Goal: Transaction & Acquisition: Book appointment/travel/reservation

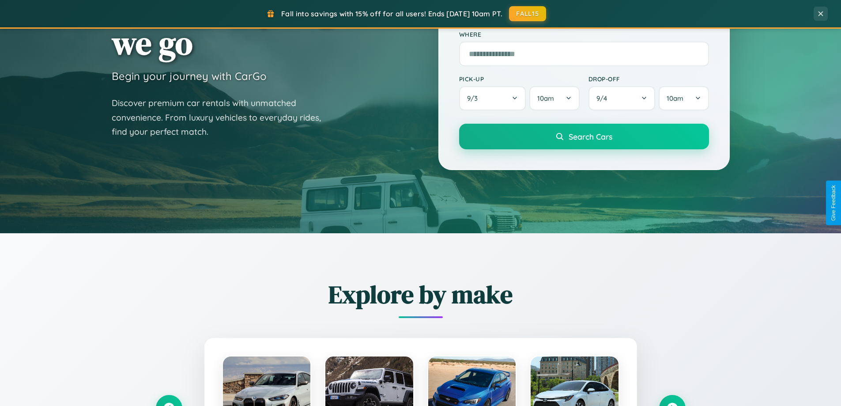
scroll to position [381, 0]
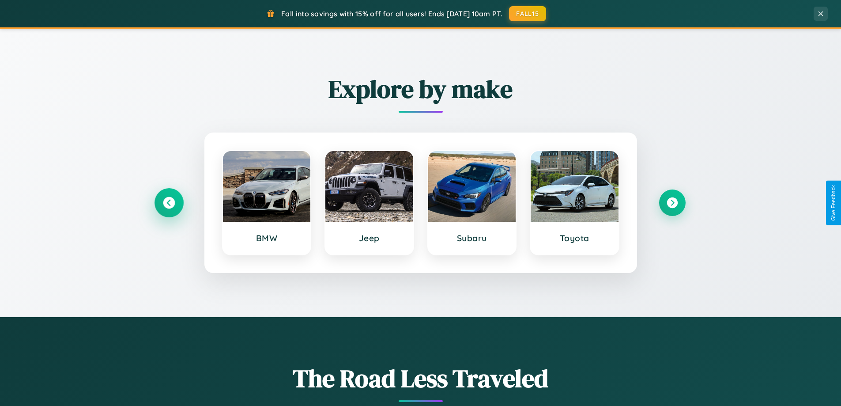
click at [169, 203] on icon at bounding box center [169, 203] width 12 height 12
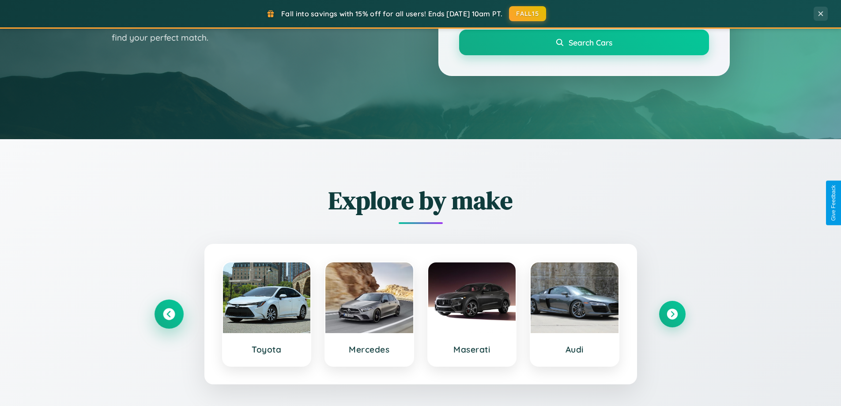
scroll to position [0, 0]
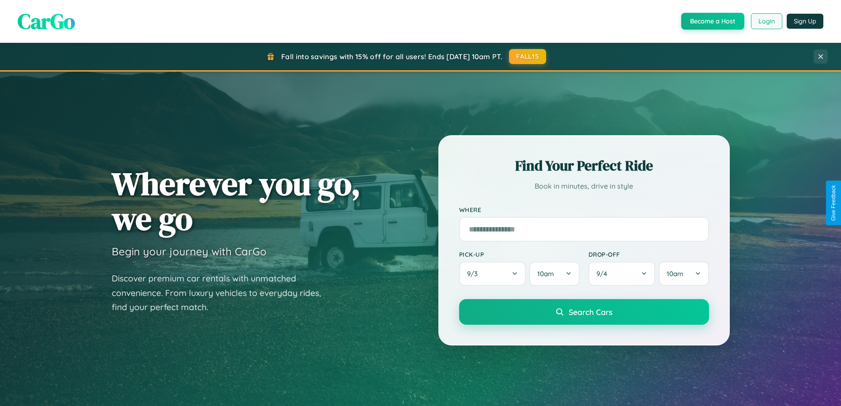
click at [766, 21] on button "Login" at bounding box center [766, 21] width 31 height 16
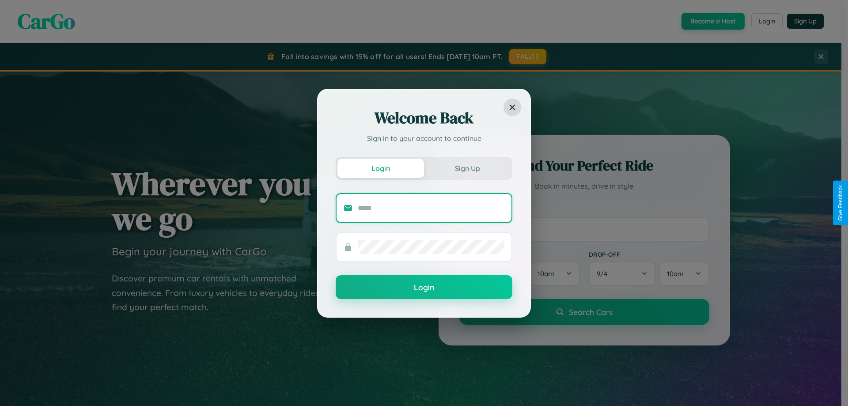
click at [431, 208] on input "text" at bounding box center [431, 208] width 147 height 14
type input "**********"
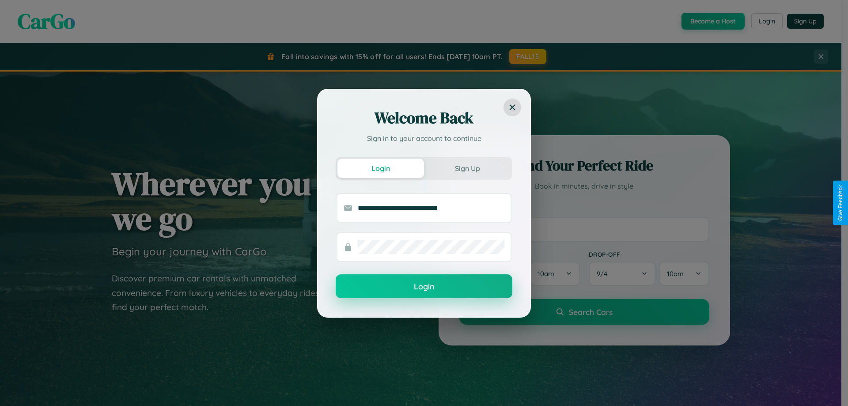
click at [424, 287] on button "Login" at bounding box center [424, 286] width 177 height 24
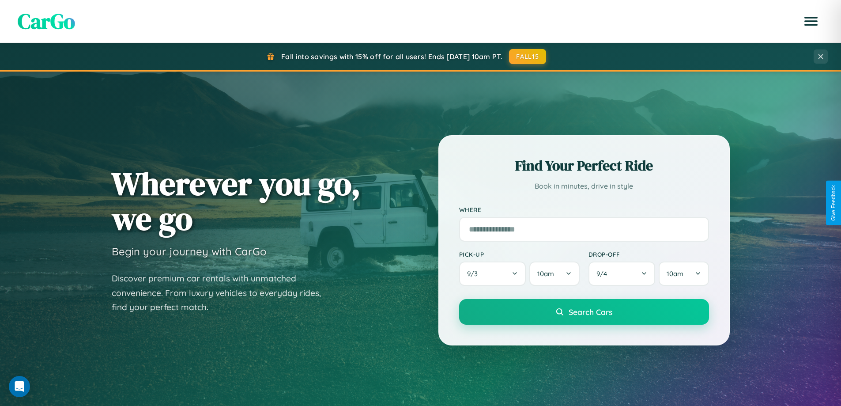
scroll to position [26, 0]
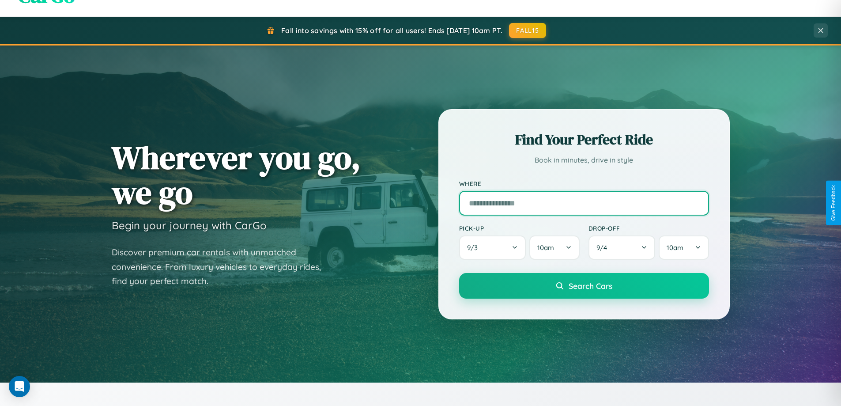
click at [584, 203] on input "text" at bounding box center [584, 203] width 250 height 25
type input "******"
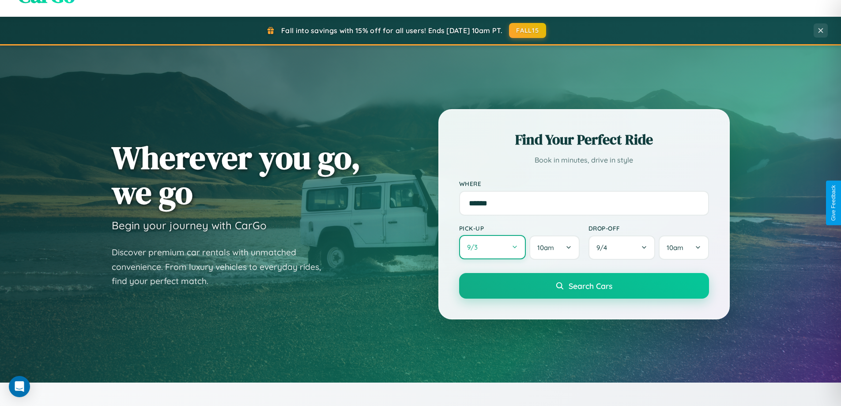
click at [492, 247] on button "9 / 3" at bounding box center [492, 247] width 67 height 24
select select "*"
select select "****"
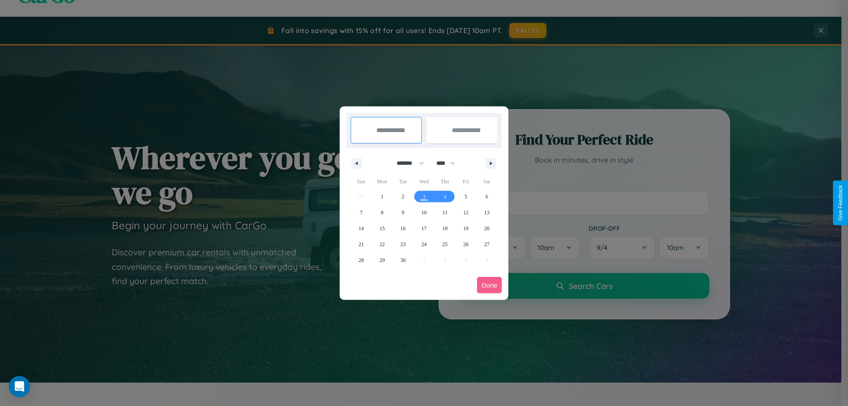
drag, startPoint x: 406, startPoint y: 163, endPoint x: 424, endPoint y: 177, distance: 22.6
click at [406, 163] on select "******* ******** ***** ***** *** **** **** ****** ********* ******* ******** **…" at bounding box center [409, 163] width 38 height 15
select select "*"
click at [450, 163] on select "**** **** **** **** **** **** **** **** **** **** **** **** **** **** **** ****…" at bounding box center [445, 163] width 26 height 15
select select "****"
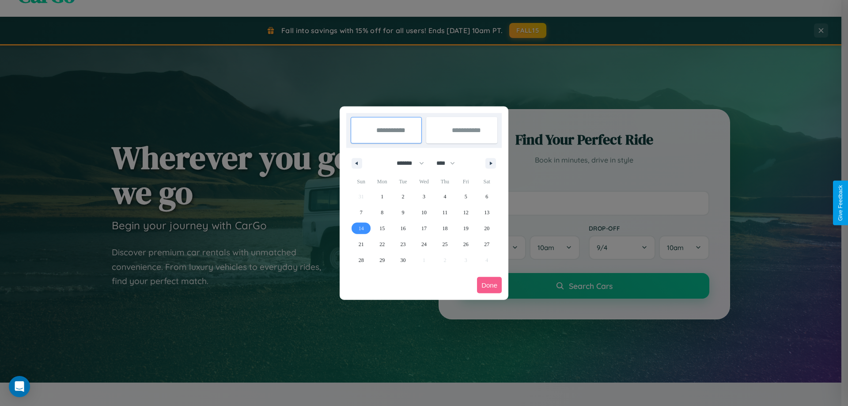
click at [361, 228] on span "14" at bounding box center [361, 228] width 5 height 16
type input "**********"
click at [465, 228] on span "19" at bounding box center [465, 228] width 5 height 16
type input "**********"
click at [489, 285] on button "Done" at bounding box center [489, 285] width 25 height 16
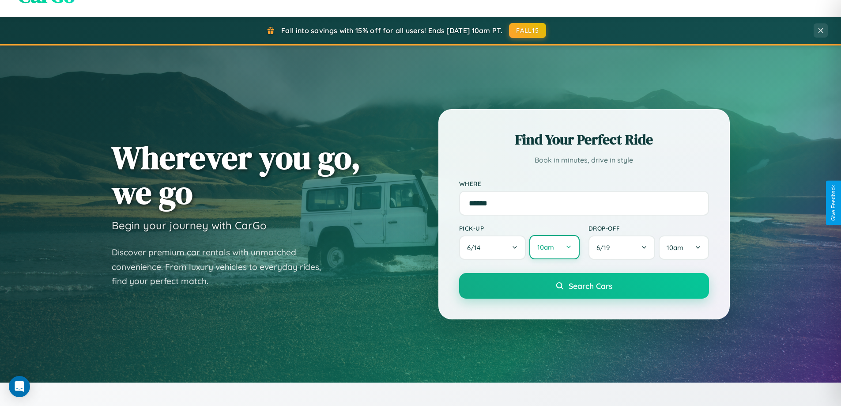
click at [554, 248] on button "10am" at bounding box center [555, 247] width 50 height 24
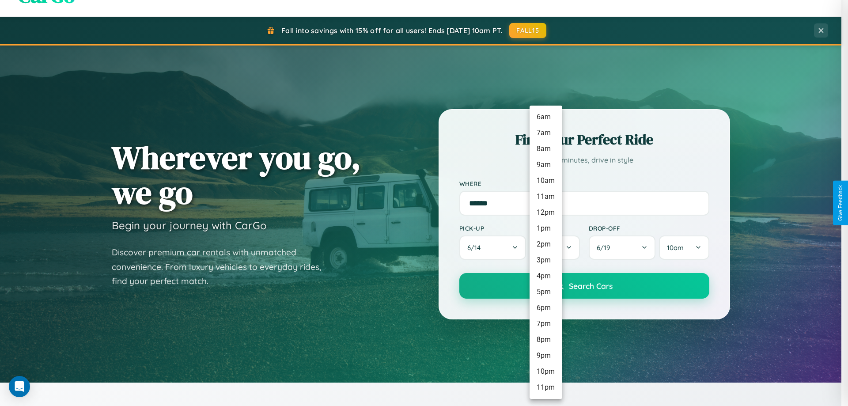
click at [545, 117] on li "6am" at bounding box center [546, 117] width 33 height 16
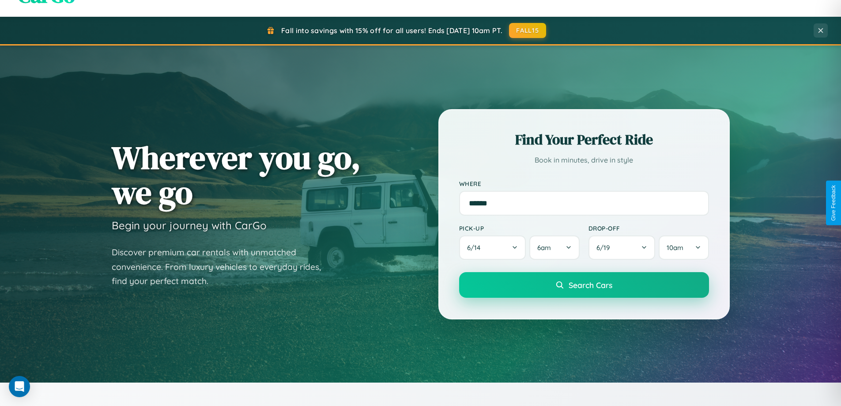
click at [584, 286] on span "Search Cars" at bounding box center [591, 285] width 44 height 10
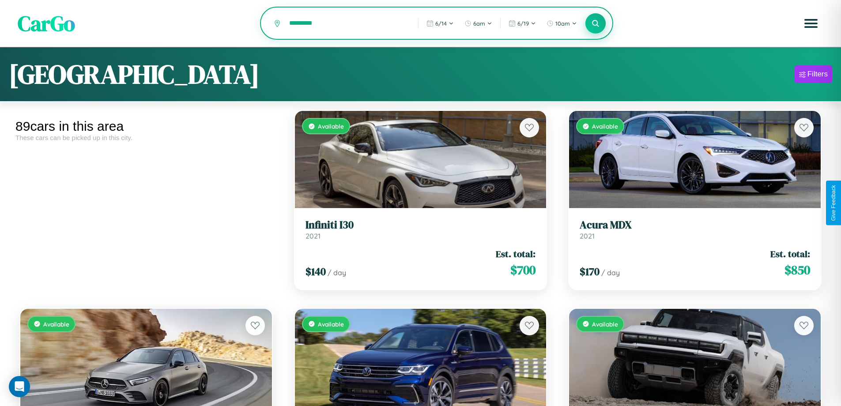
type input "*********"
click at [596, 24] on icon at bounding box center [596, 23] width 8 height 8
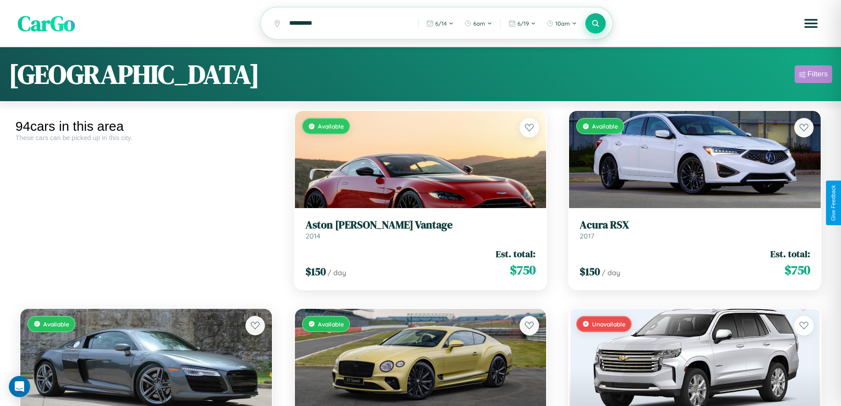
click at [813, 76] on div "Filters" at bounding box center [818, 74] width 20 height 9
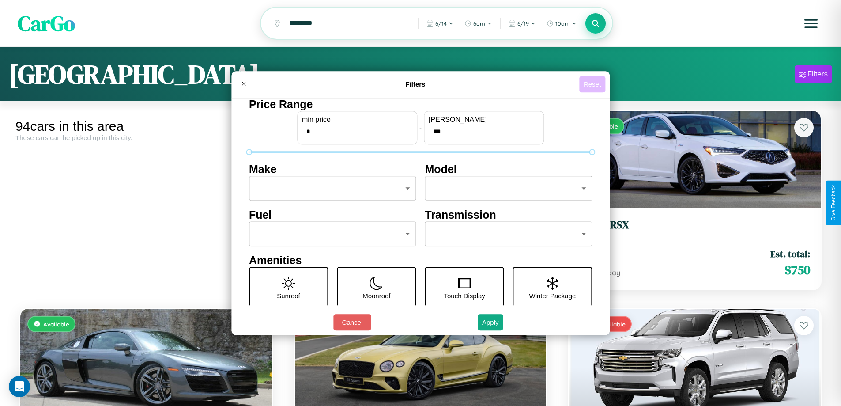
click at [594, 84] on button "Reset" at bounding box center [592, 84] width 26 height 16
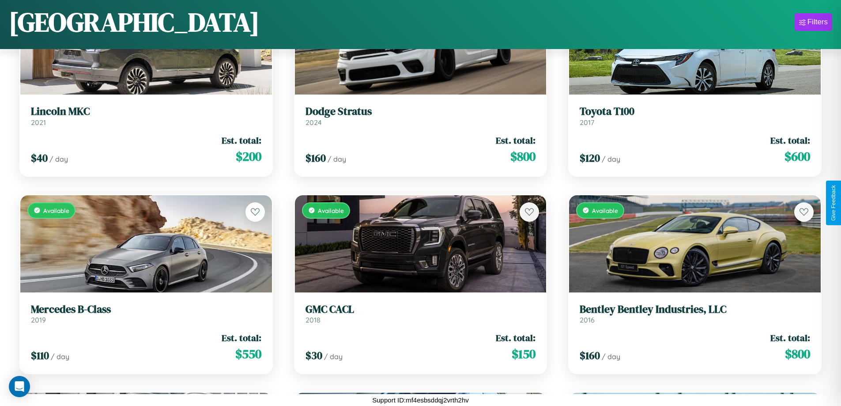
scroll to position [5266, 0]
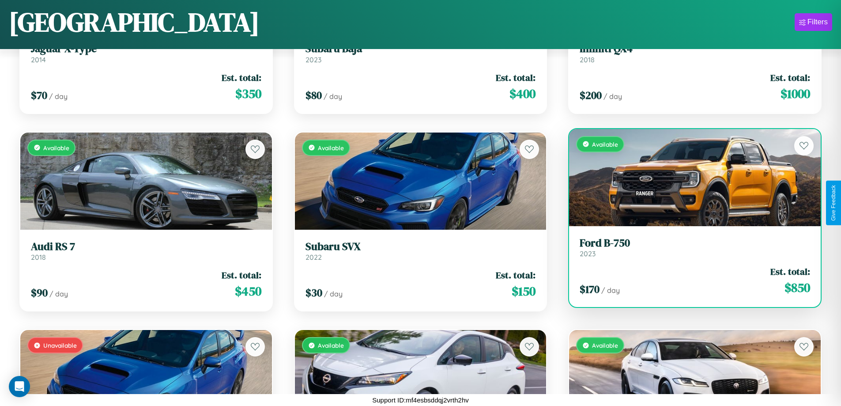
click at [689, 247] on h3 "Ford B-750" at bounding box center [695, 243] width 231 height 13
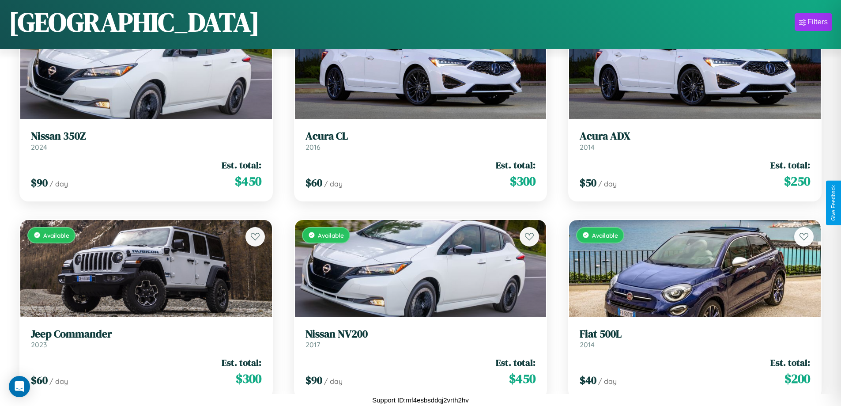
scroll to position [1706, 0]
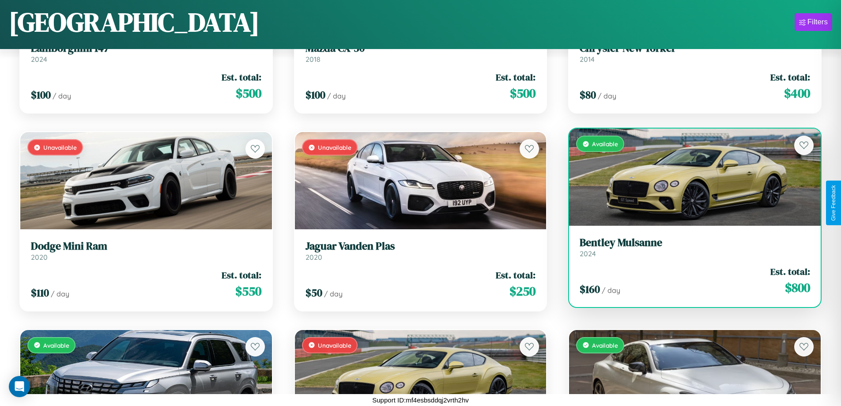
click at [689, 247] on h3 "[PERSON_NAME]" at bounding box center [695, 242] width 231 height 13
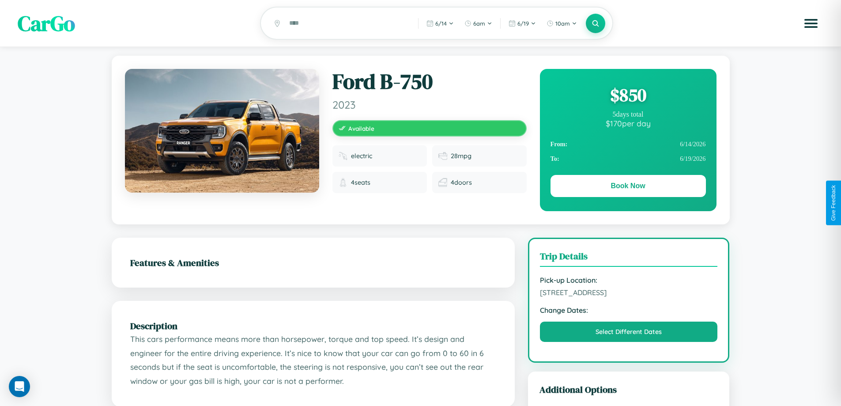
scroll to position [492, 0]
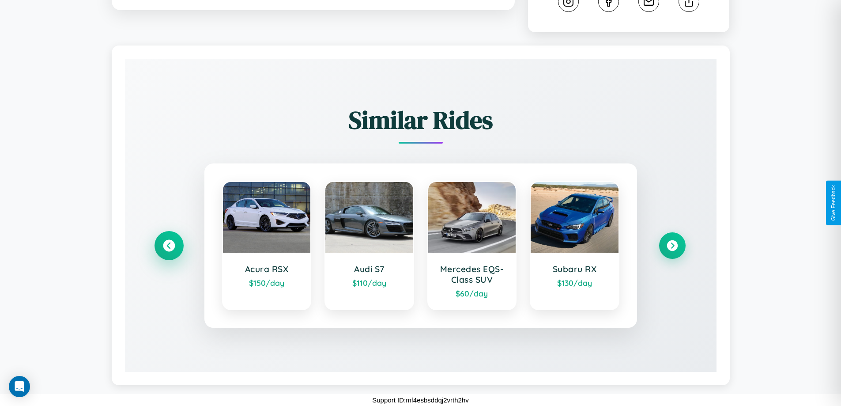
click at [169, 246] on icon at bounding box center [169, 246] width 12 height 12
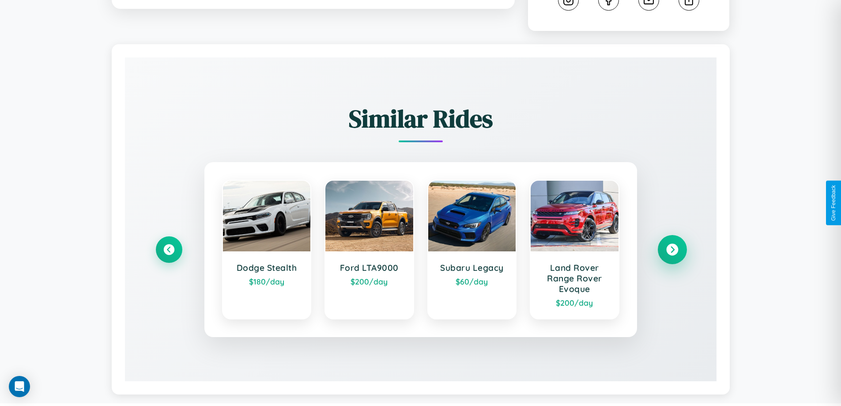
click at [672, 251] on icon at bounding box center [672, 250] width 12 height 12
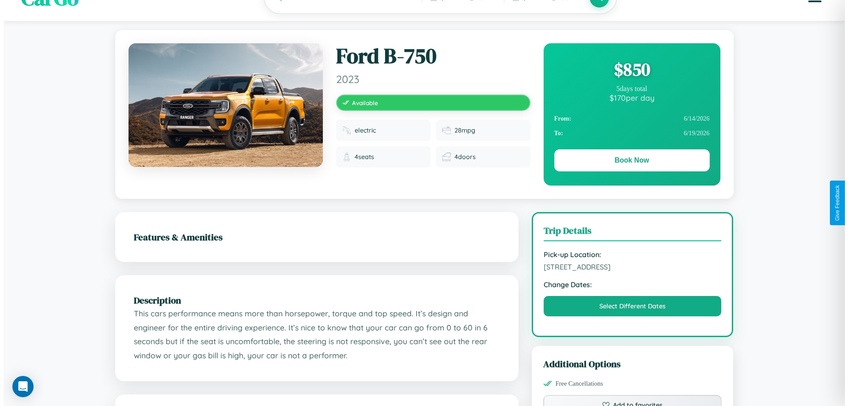
scroll to position [0, 0]
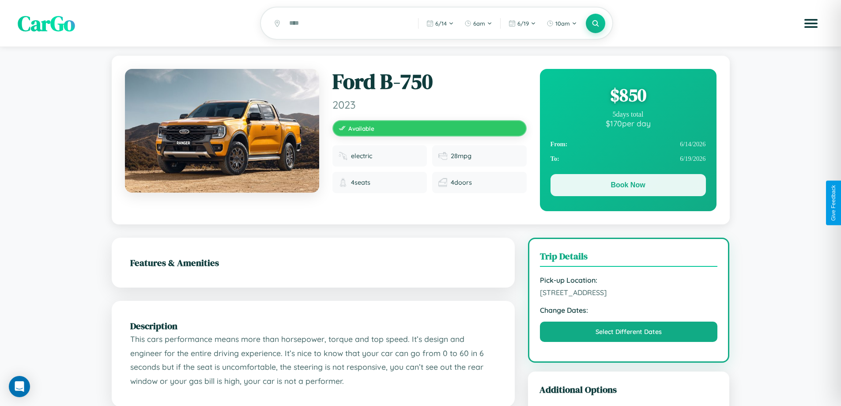
click at [628, 186] on button "Book Now" at bounding box center [628, 185] width 155 height 22
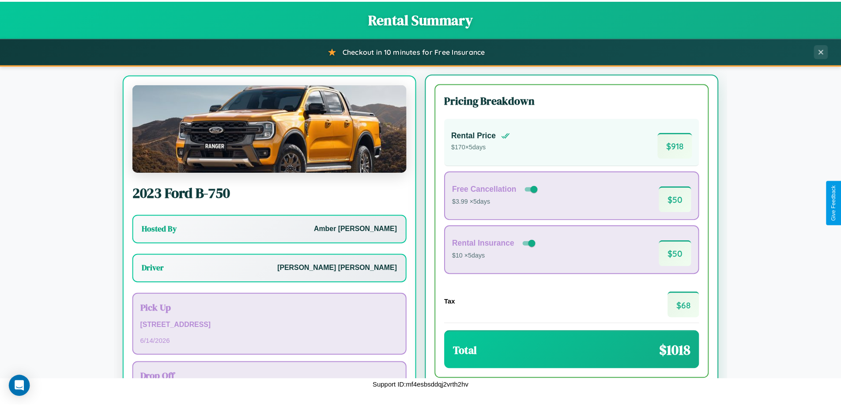
scroll to position [41, 0]
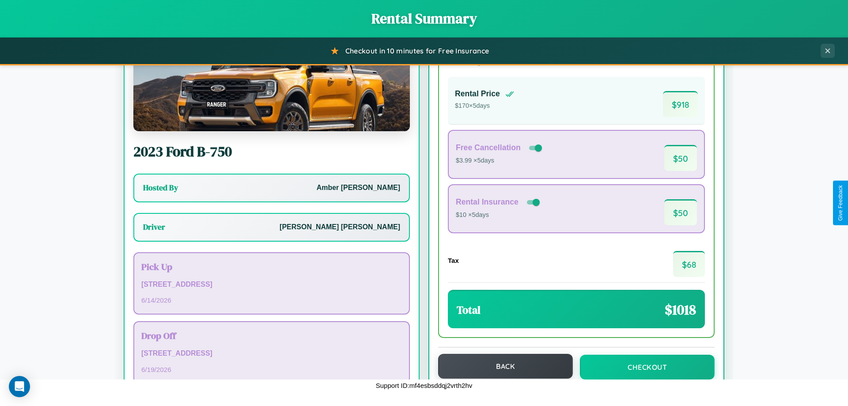
click at [501, 367] on button "Back" at bounding box center [505, 366] width 135 height 25
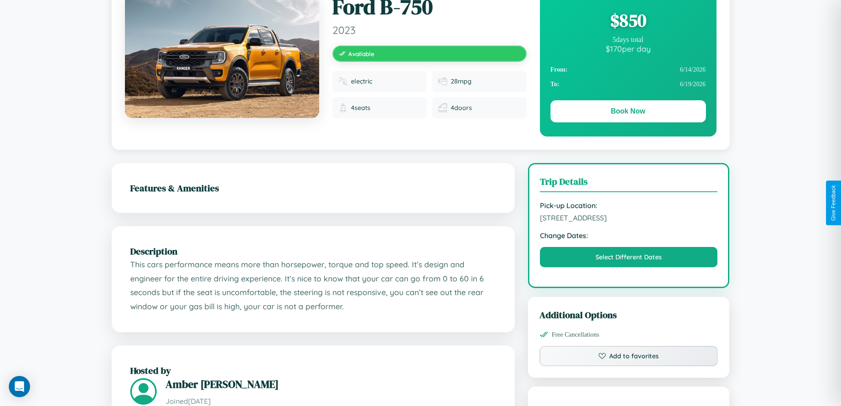
scroll to position [290, 0]
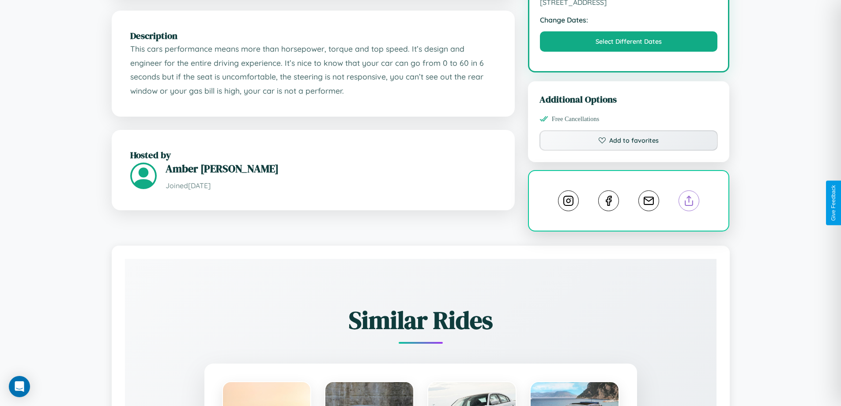
click at [689, 202] on line at bounding box center [689, 199] width 0 height 6
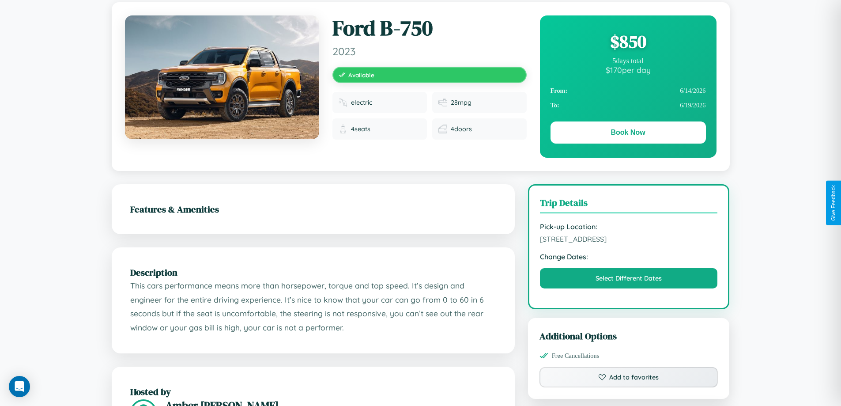
scroll to position [0, 0]
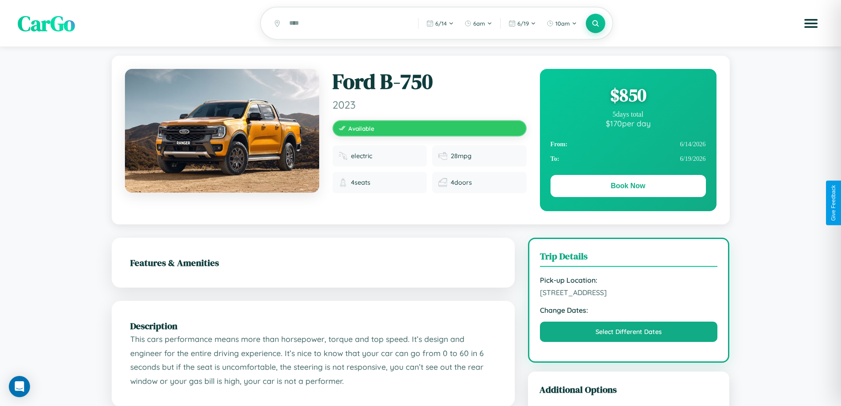
click at [628, 96] on div "$ 850" at bounding box center [628, 95] width 155 height 24
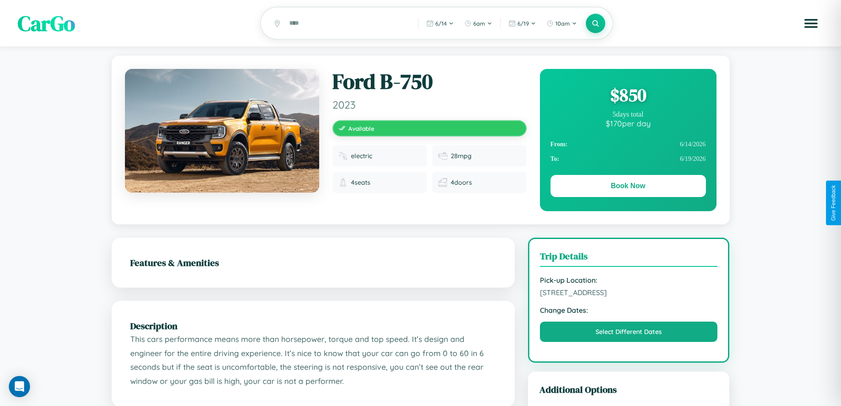
click at [628, 96] on div "$ 850" at bounding box center [628, 95] width 155 height 24
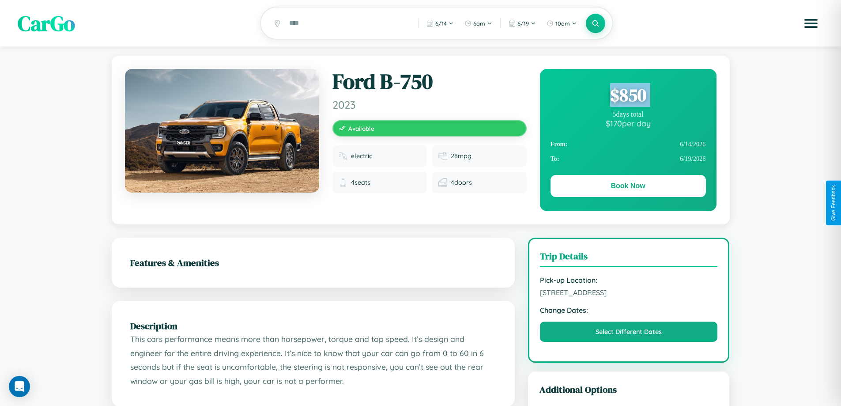
click at [628, 96] on div "$ 850" at bounding box center [628, 95] width 155 height 24
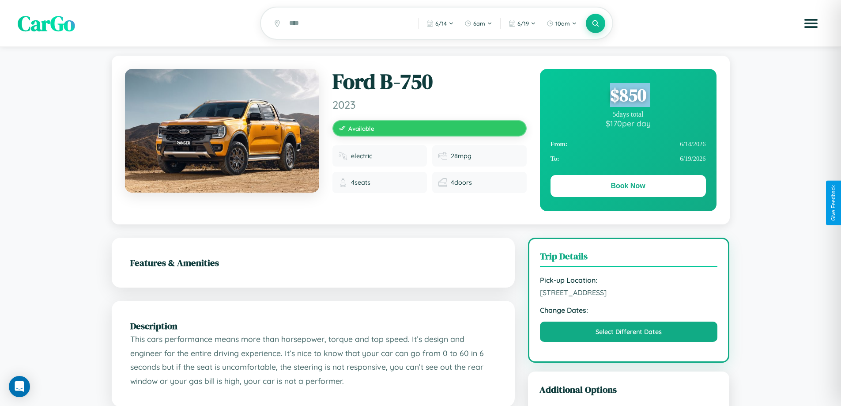
click at [628, 96] on div "$ 850" at bounding box center [628, 95] width 155 height 24
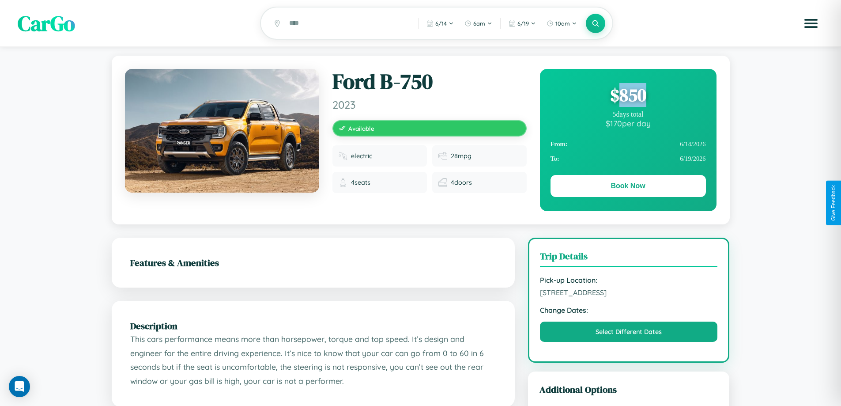
click at [628, 96] on div "$ 850" at bounding box center [628, 95] width 155 height 24
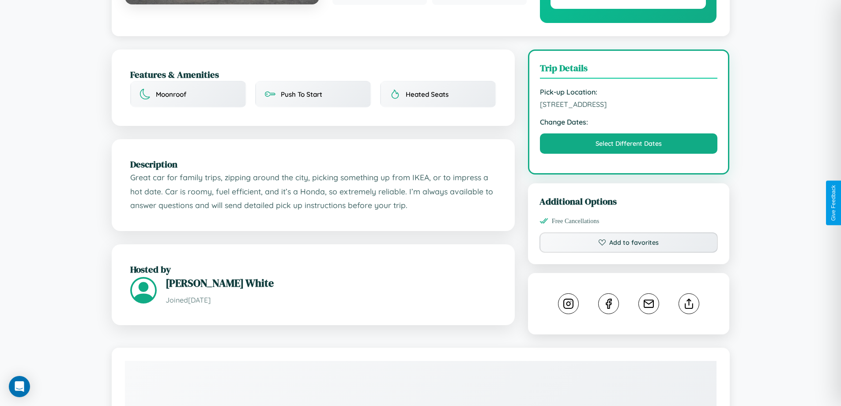
scroll to position [299, 0]
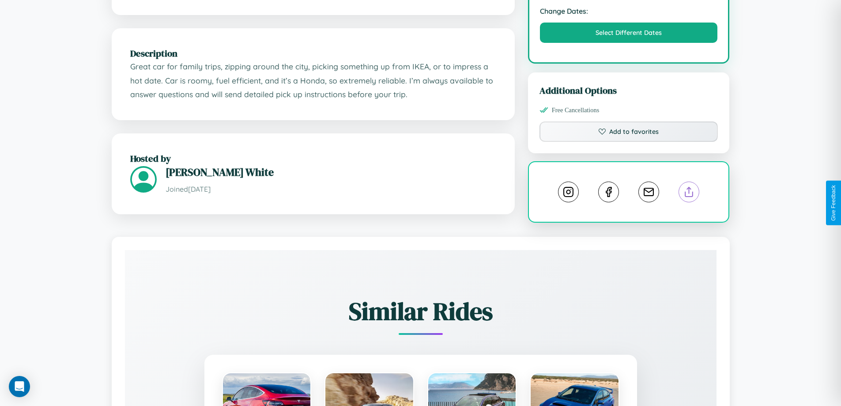
click at [689, 193] on line at bounding box center [689, 190] width 0 height 6
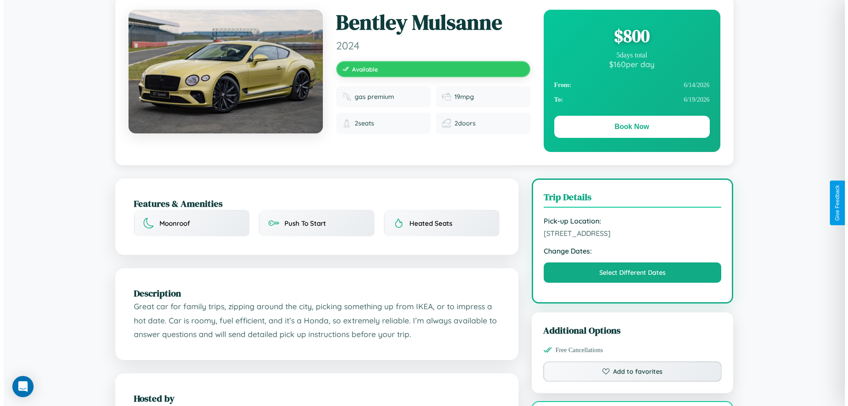
scroll to position [0, 0]
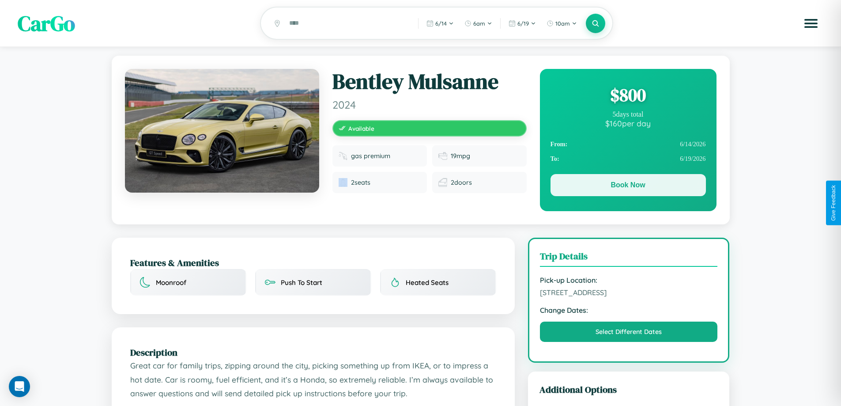
click at [628, 186] on button "Book Now" at bounding box center [628, 185] width 155 height 22
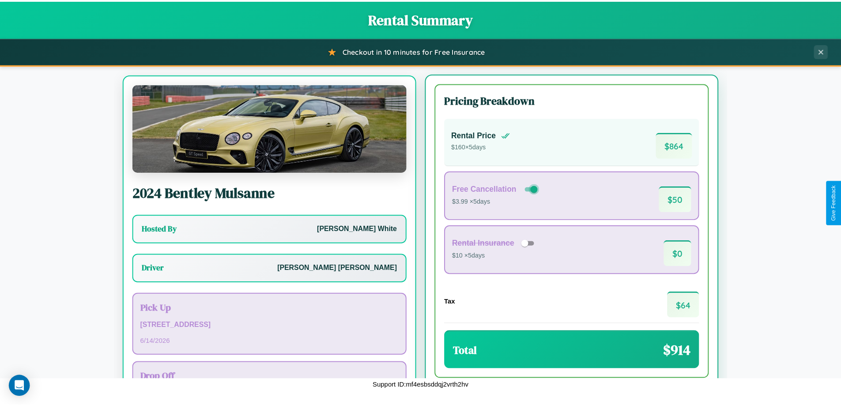
scroll to position [41, 0]
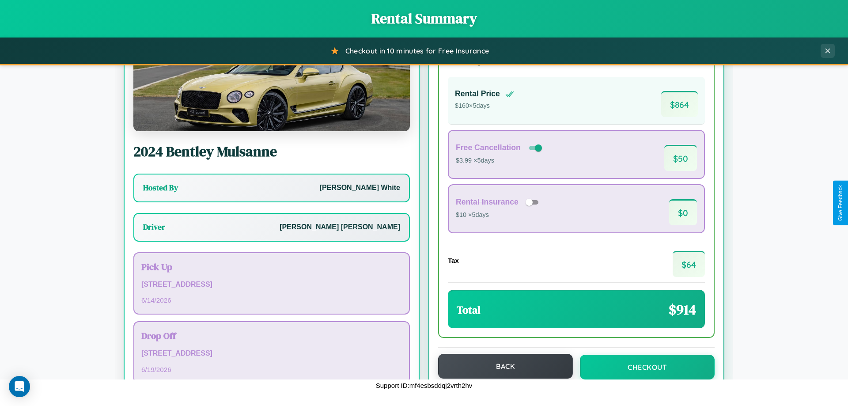
click at [501, 366] on button "Back" at bounding box center [505, 366] width 135 height 25
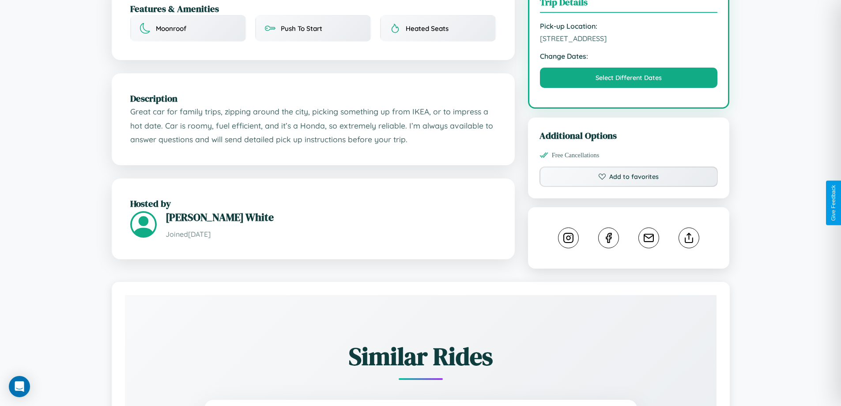
scroll to position [299, 0]
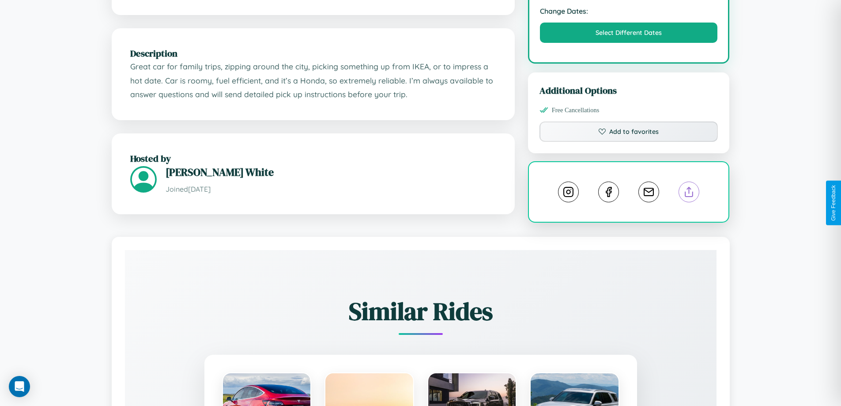
click at [689, 193] on line at bounding box center [689, 190] width 0 height 6
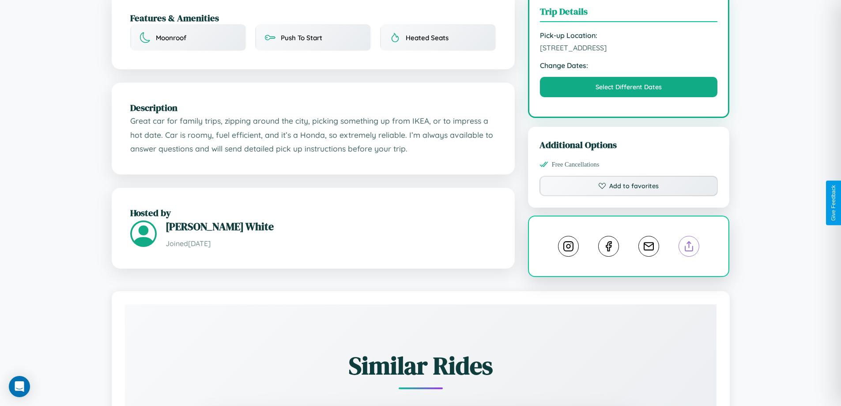
scroll to position [238, 0]
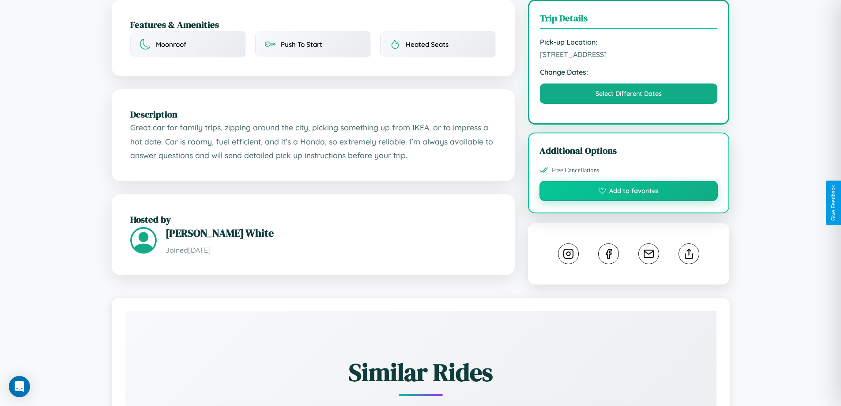
click at [629, 201] on button "Add to favorites" at bounding box center [629, 191] width 179 height 20
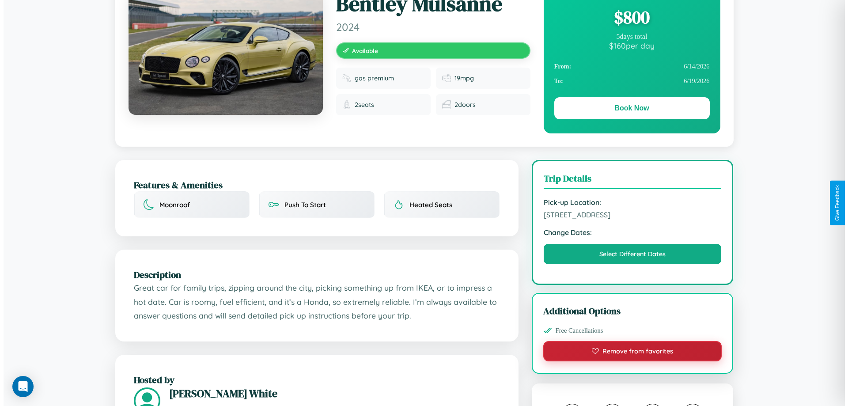
scroll to position [0, 0]
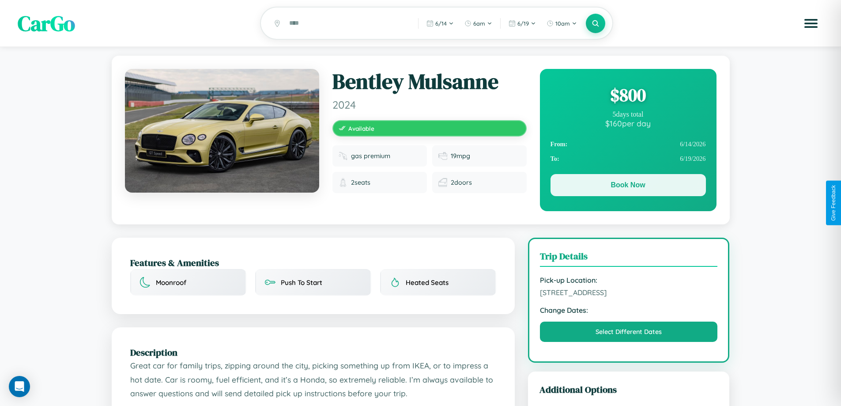
click at [628, 186] on button "Book Now" at bounding box center [628, 185] width 155 height 22
